Goal: Task Accomplishment & Management: Manage account settings

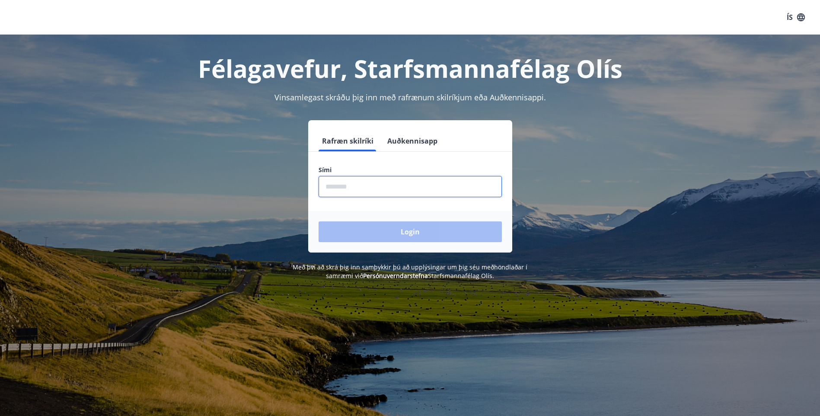
click at [358, 189] on input "phone" at bounding box center [410, 186] width 183 height 21
type input "*"
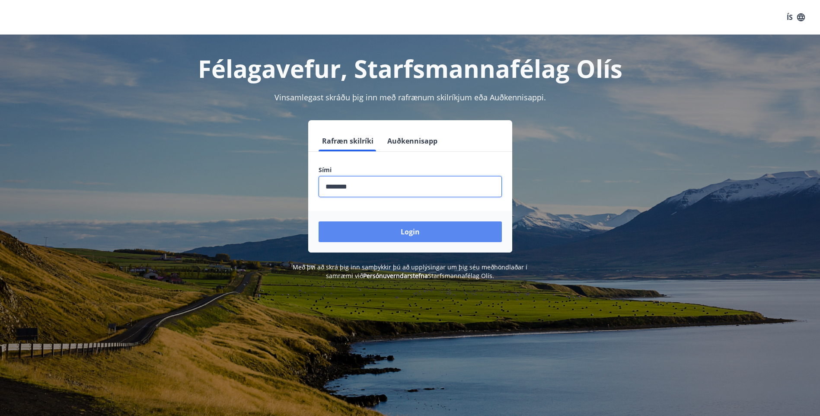
type input "********"
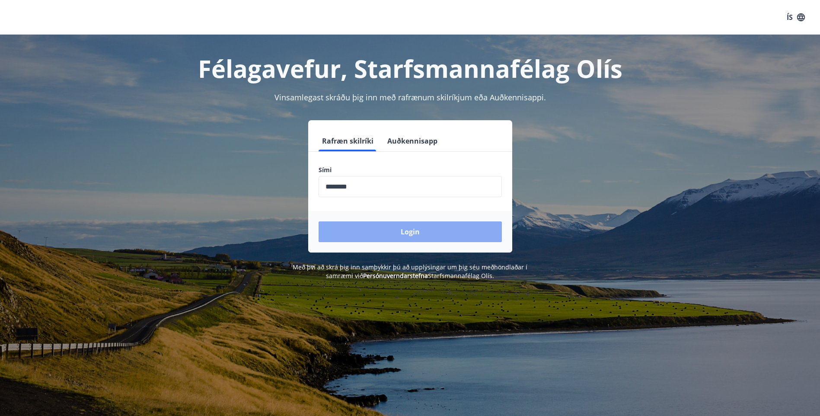
click at [404, 235] on button "Login" at bounding box center [410, 231] width 183 height 21
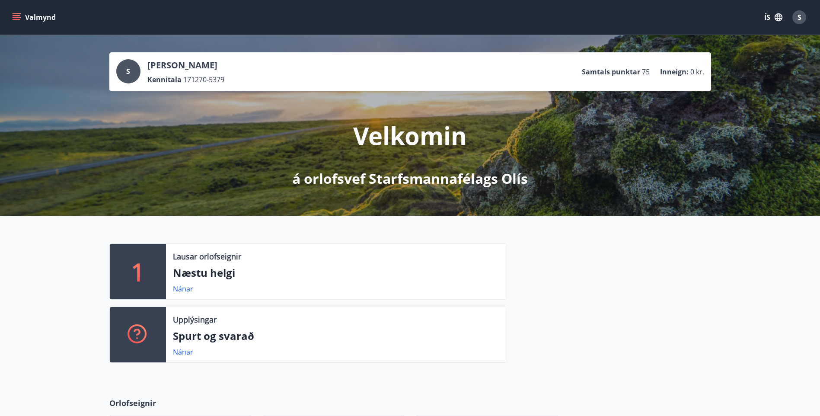
scroll to position [43, 0]
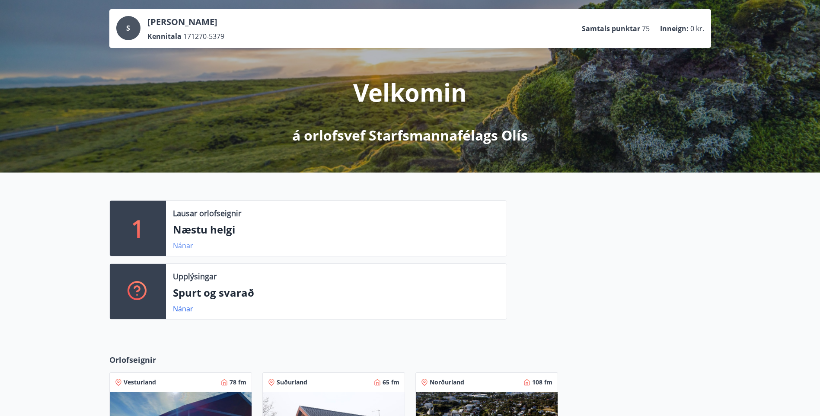
click at [186, 247] on link "Nánar" at bounding box center [183, 246] width 20 height 10
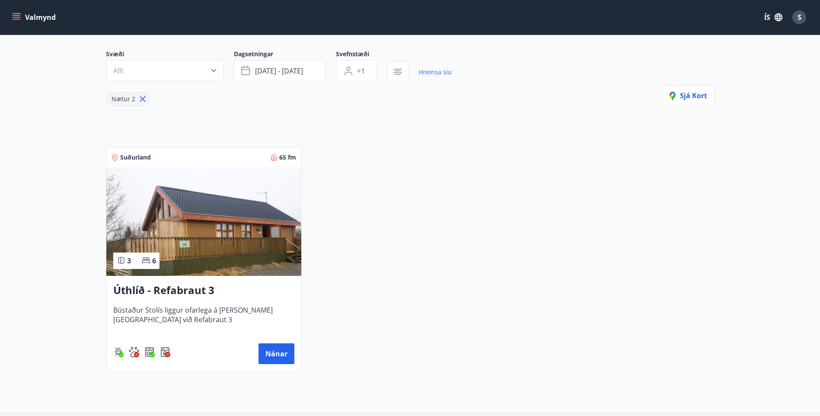
scroll to position [55, 0]
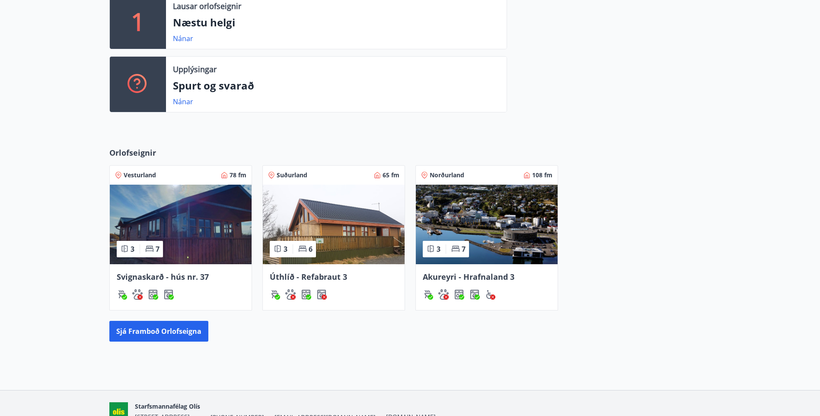
scroll to position [259, 0]
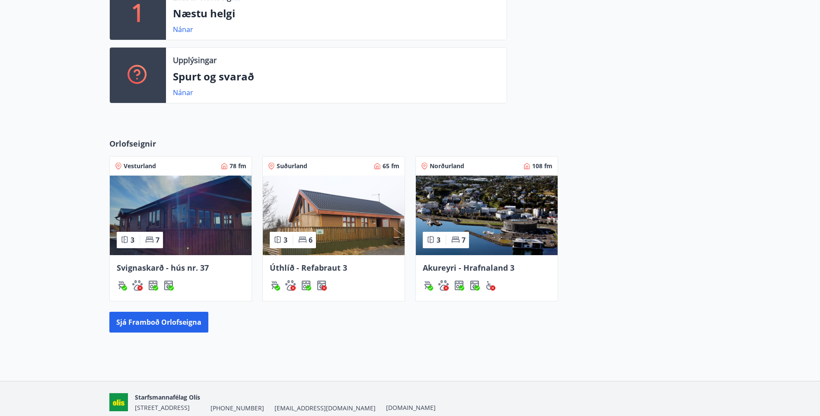
click at [179, 269] on span "Svignaskarð - hús nr. 37" at bounding box center [163, 267] width 92 height 10
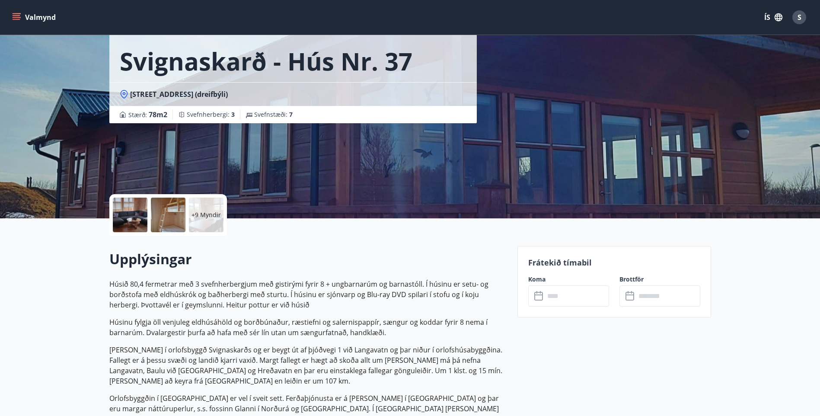
scroll to position [29, 0]
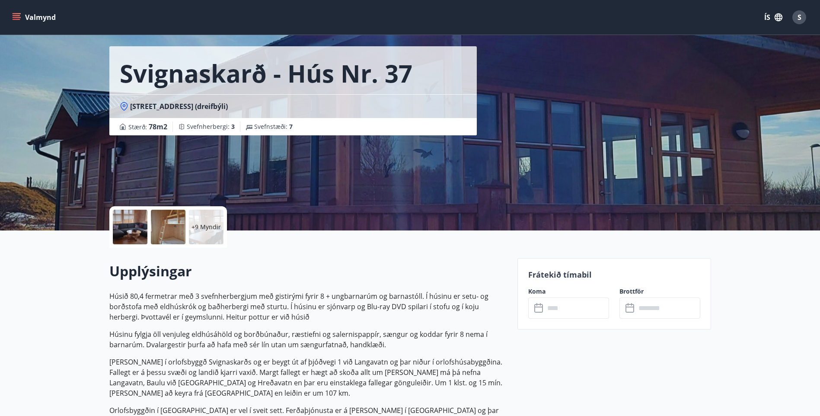
click at [553, 312] on input "text" at bounding box center [577, 307] width 64 height 21
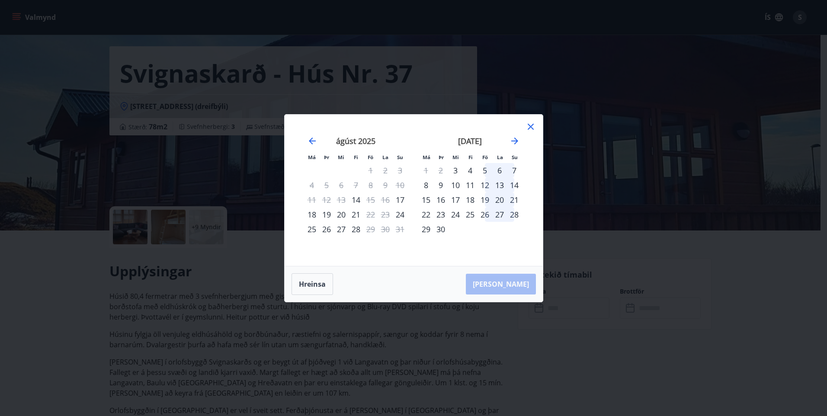
click at [533, 122] on icon at bounding box center [530, 126] width 10 height 10
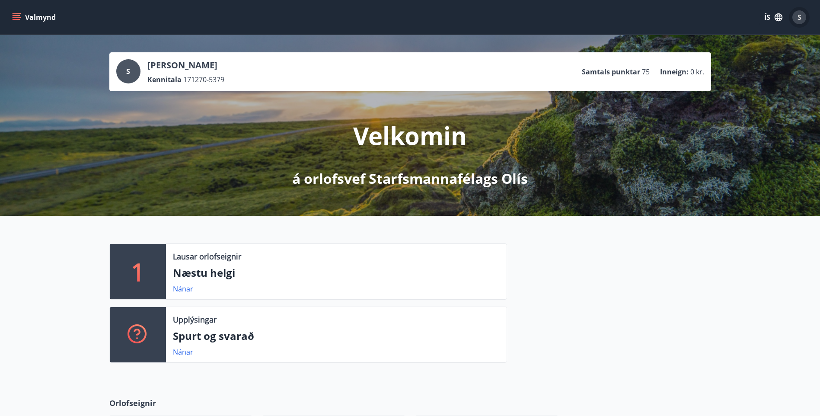
click at [798, 17] on span "S" at bounding box center [800, 18] width 4 height 10
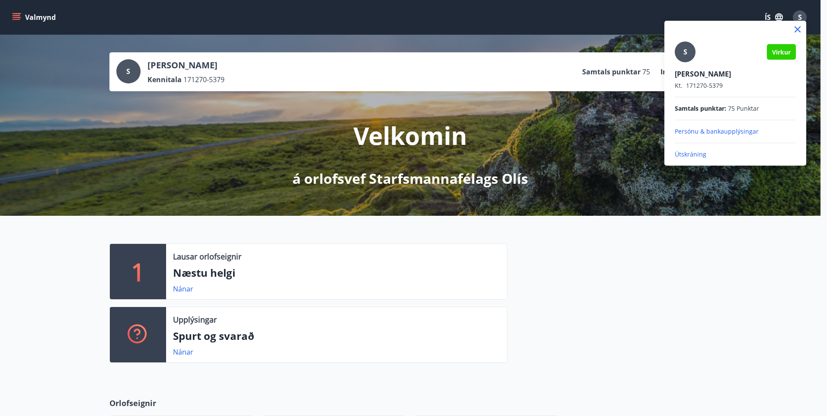
click at [684, 153] on p "Útskráning" at bounding box center [734, 154] width 121 height 9
